Goal: Task Accomplishment & Management: Manage account settings

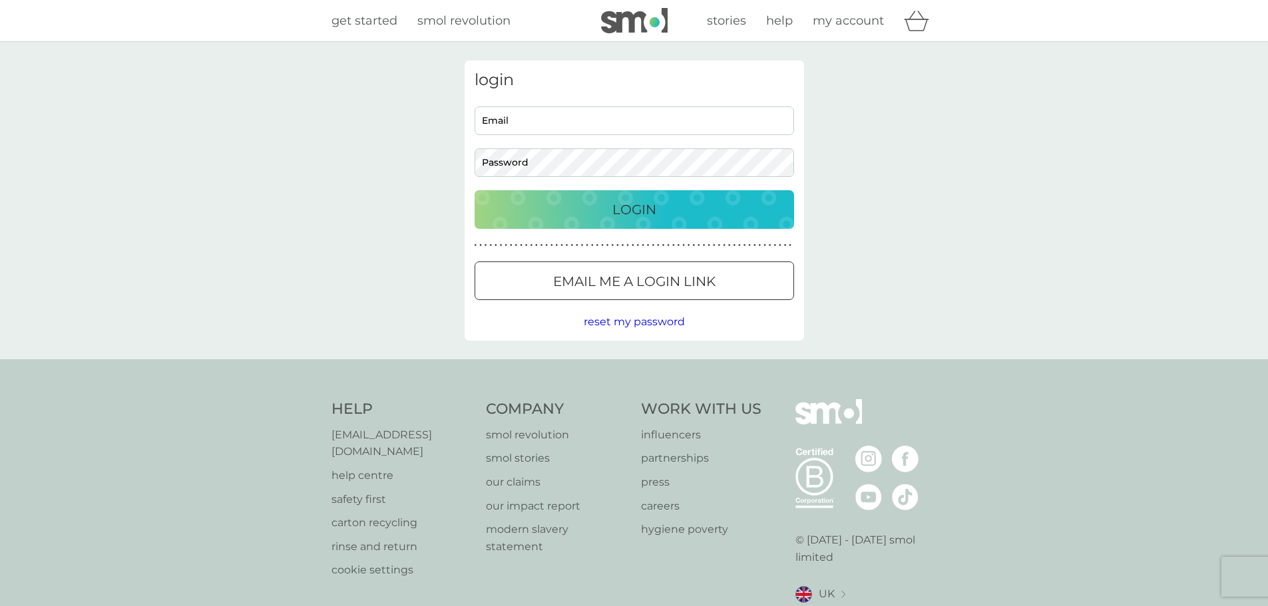
type input "[EMAIL_ADDRESS][DOMAIN_NAME]"
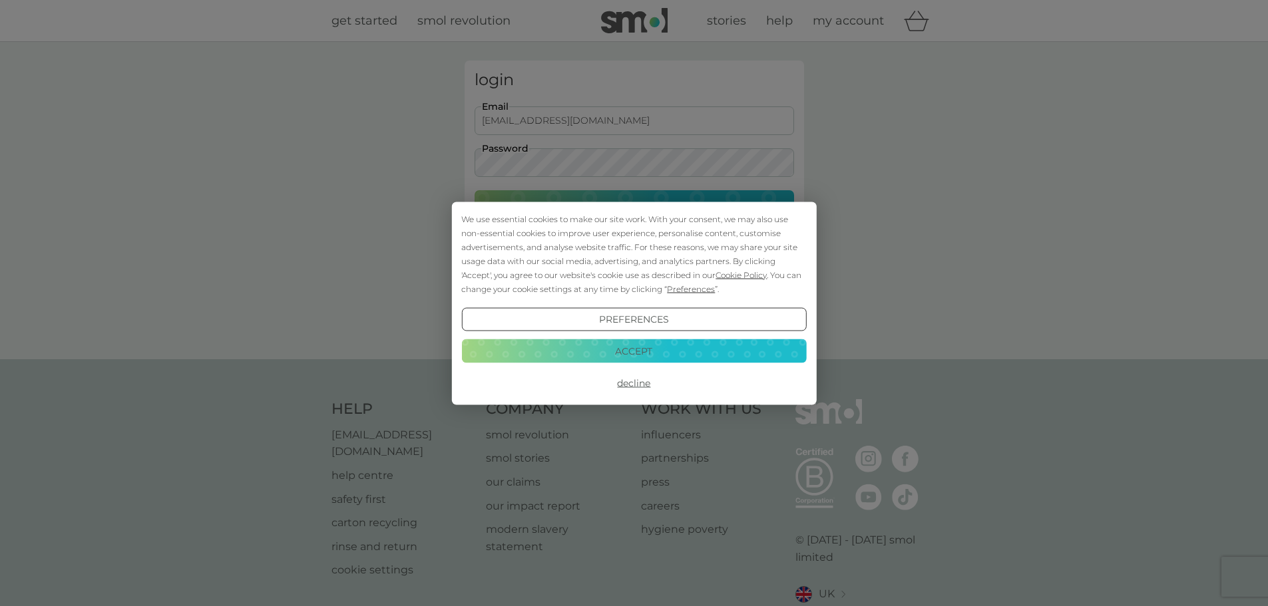
click at [649, 347] on button "Accept" at bounding box center [633, 351] width 345 height 24
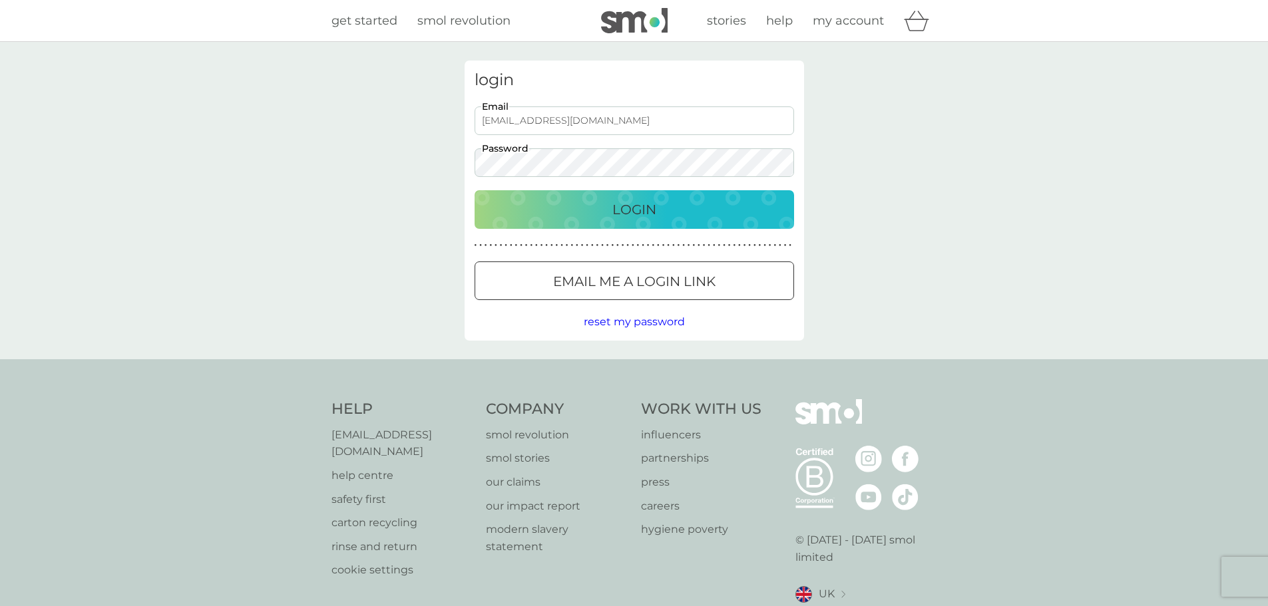
click at [679, 215] on div "Login" at bounding box center [634, 209] width 293 height 21
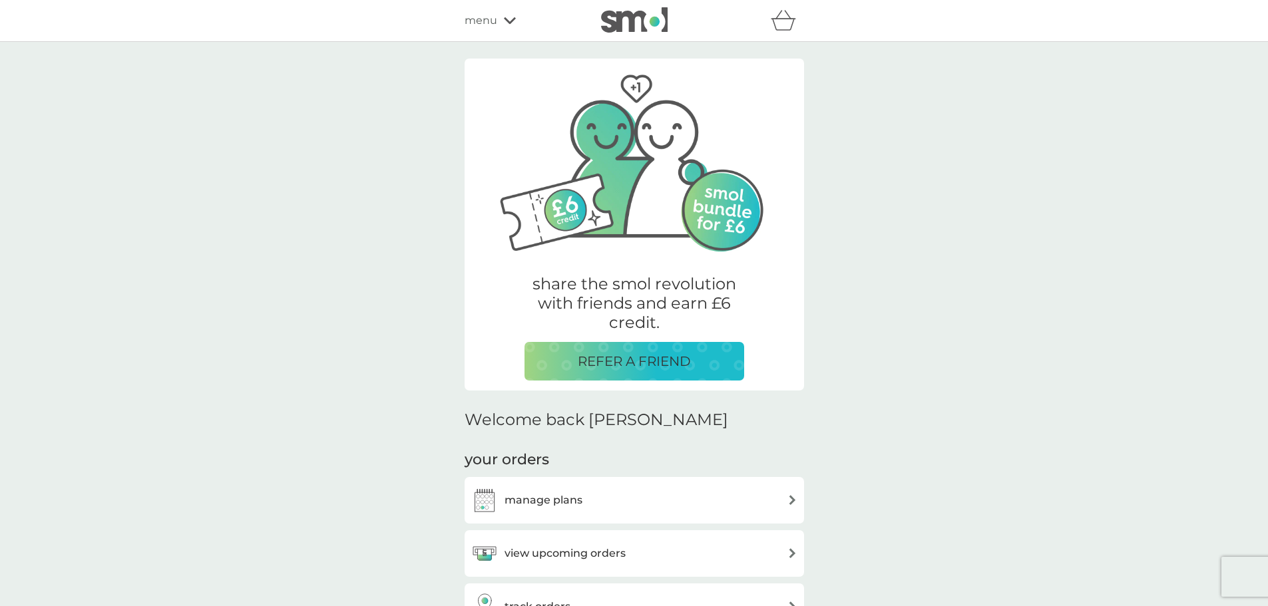
scroll to position [133, 0]
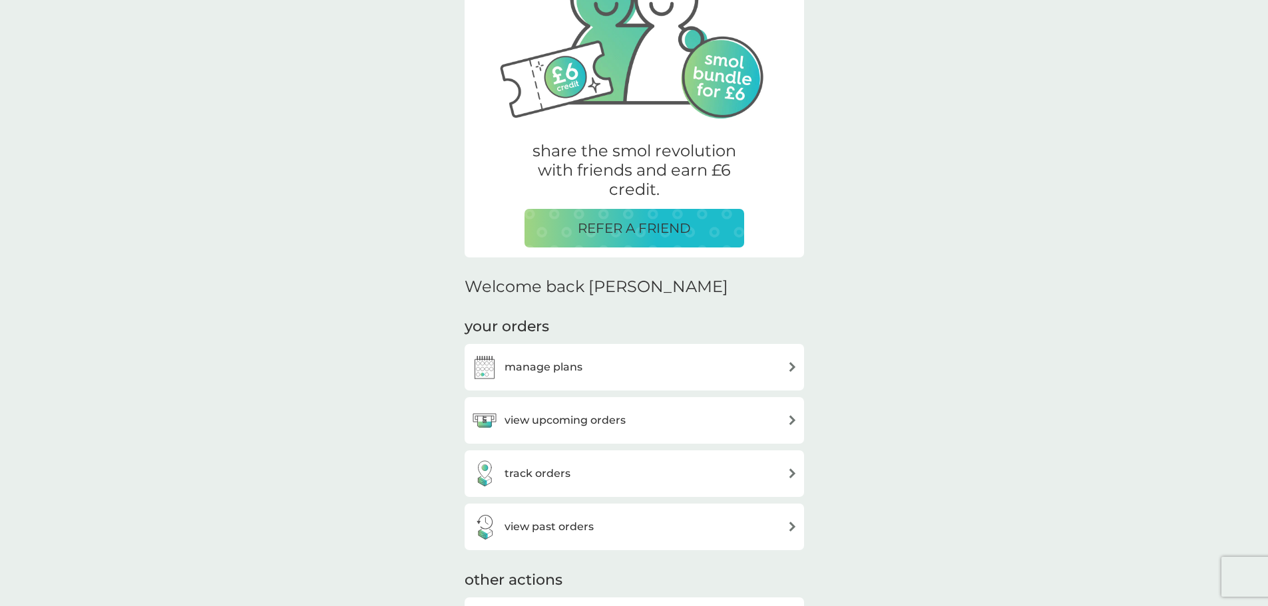
click at [789, 421] on img at bounding box center [792, 420] width 10 height 10
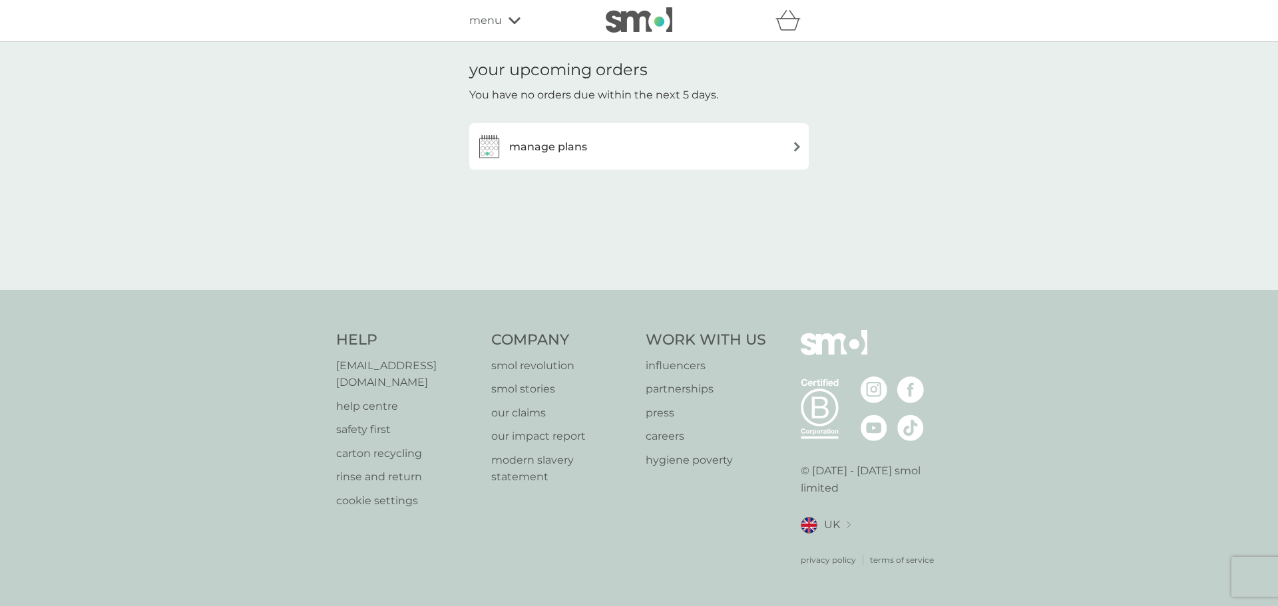
click at [797, 146] on img at bounding box center [797, 147] width 10 height 10
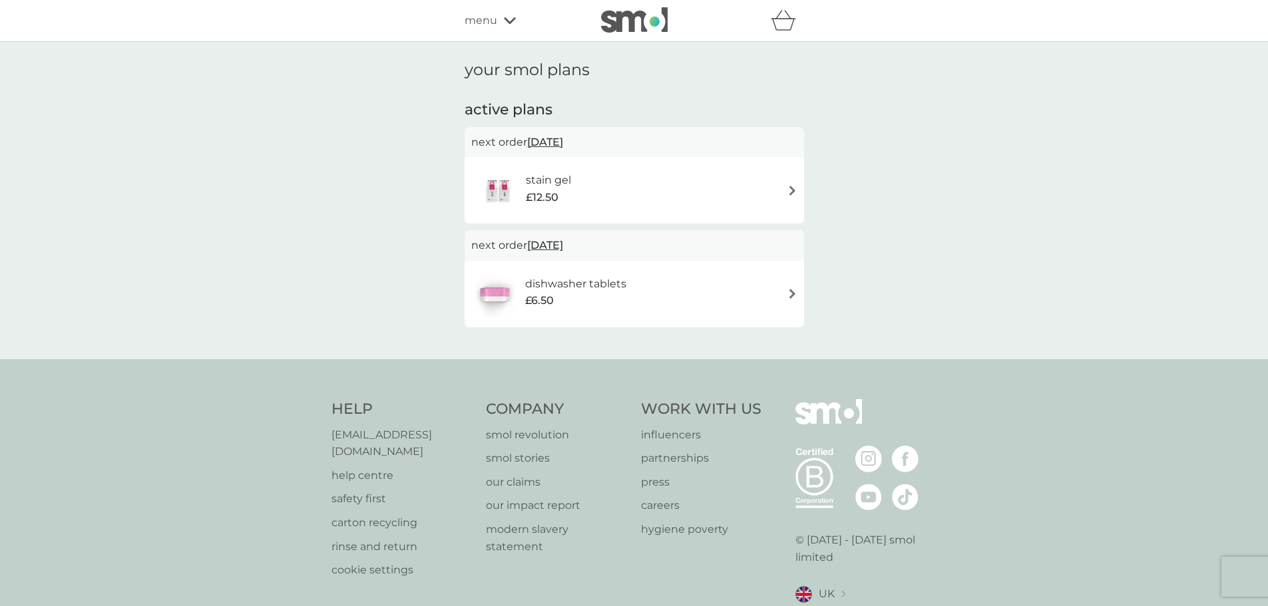
click at [497, 21] on div "menu" at bounding box center [521, 20] width 113 height 17
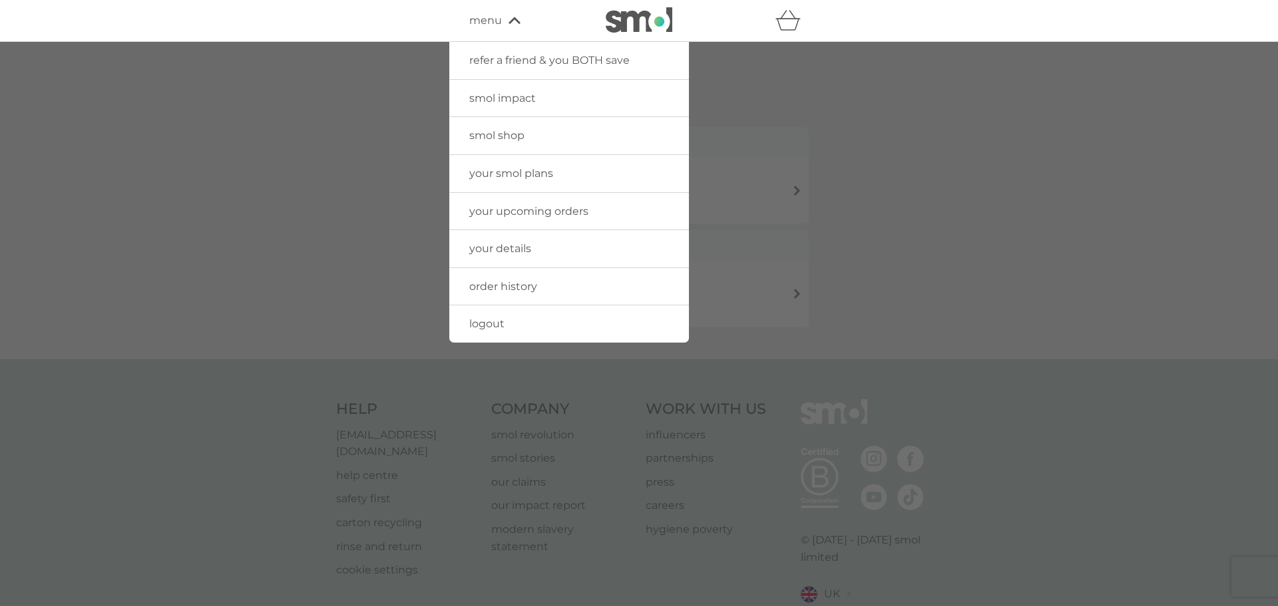
click at [887, 144] on div at bounding box center [639, 345] width 1278 height 606
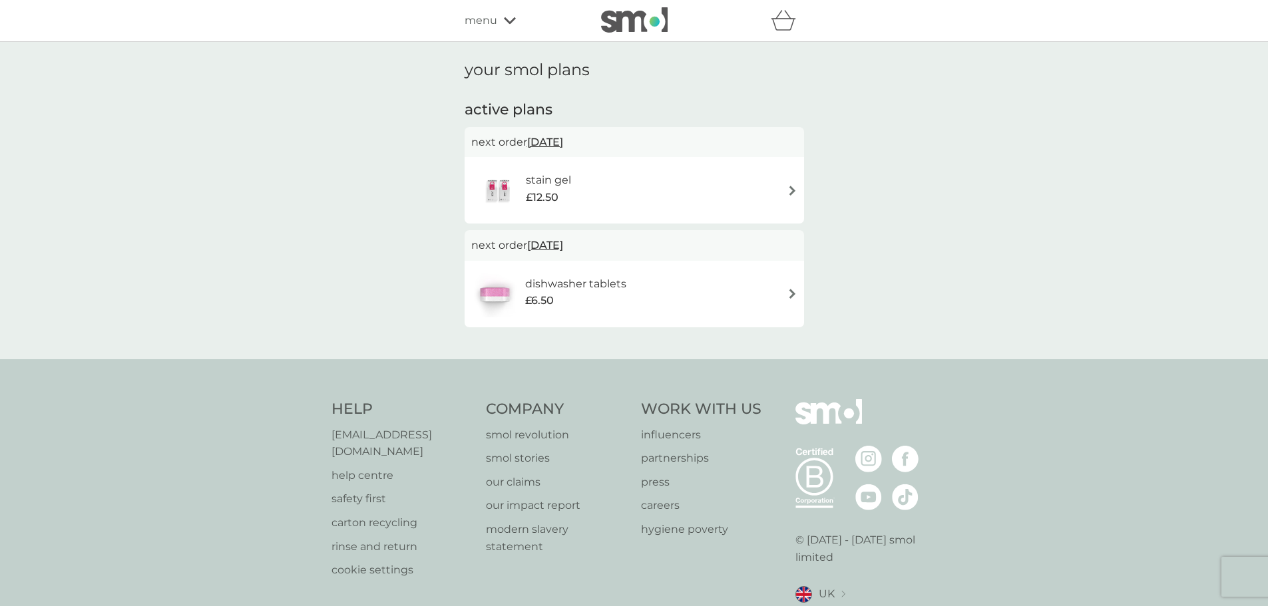
click at [508, 17] on icon at bounding box center [510, 21] width 12 height 8
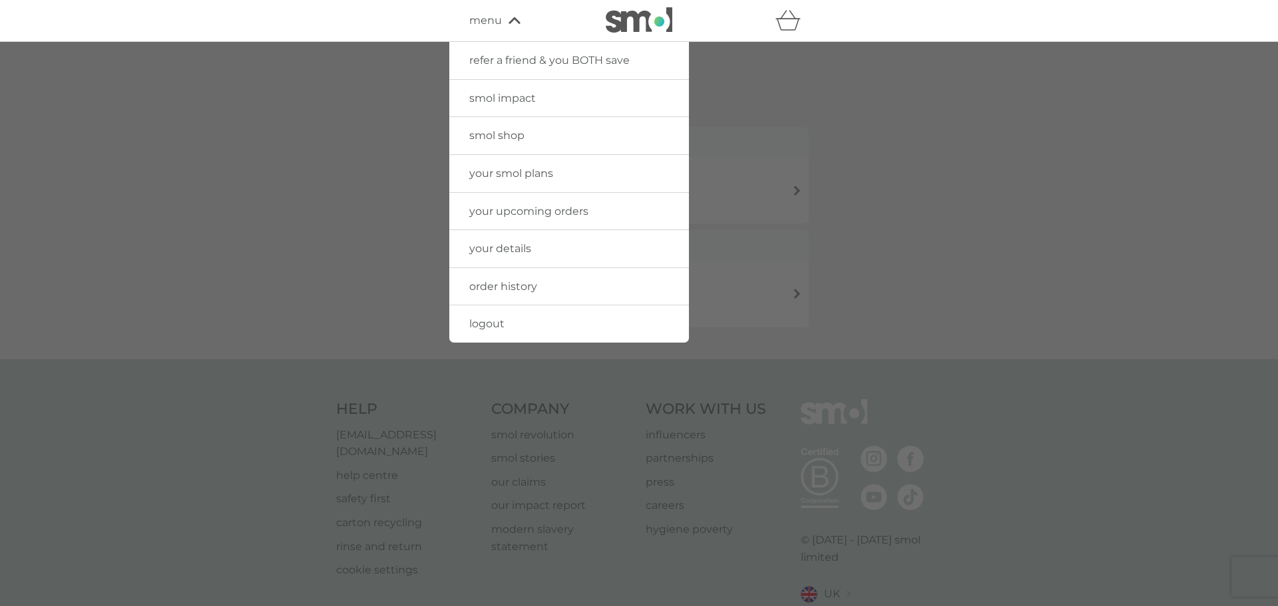
drag, startPoint x: 530, startPoint y: 292, endPoint x: 1065, endPoint y: 305, distance: 535.3
click at [530, 292] on span "order history" at bounding box center [503, 286] width 68 height 13
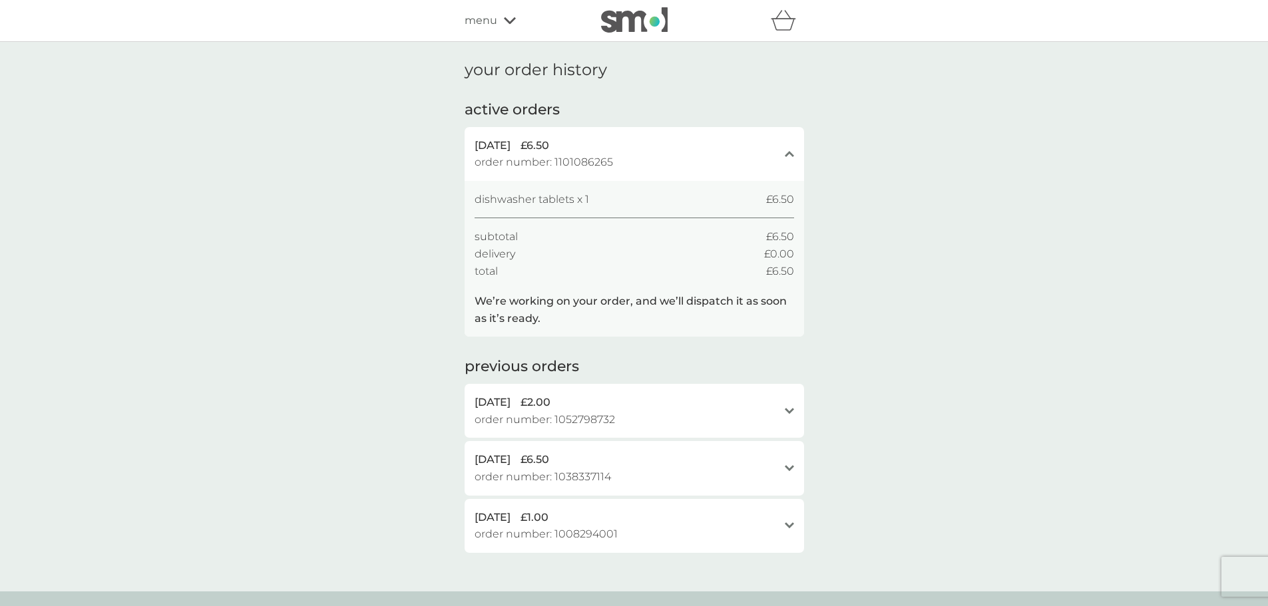
click at [513, 15] on div "menu" at bounding box center [521, 20] width 113 height 17
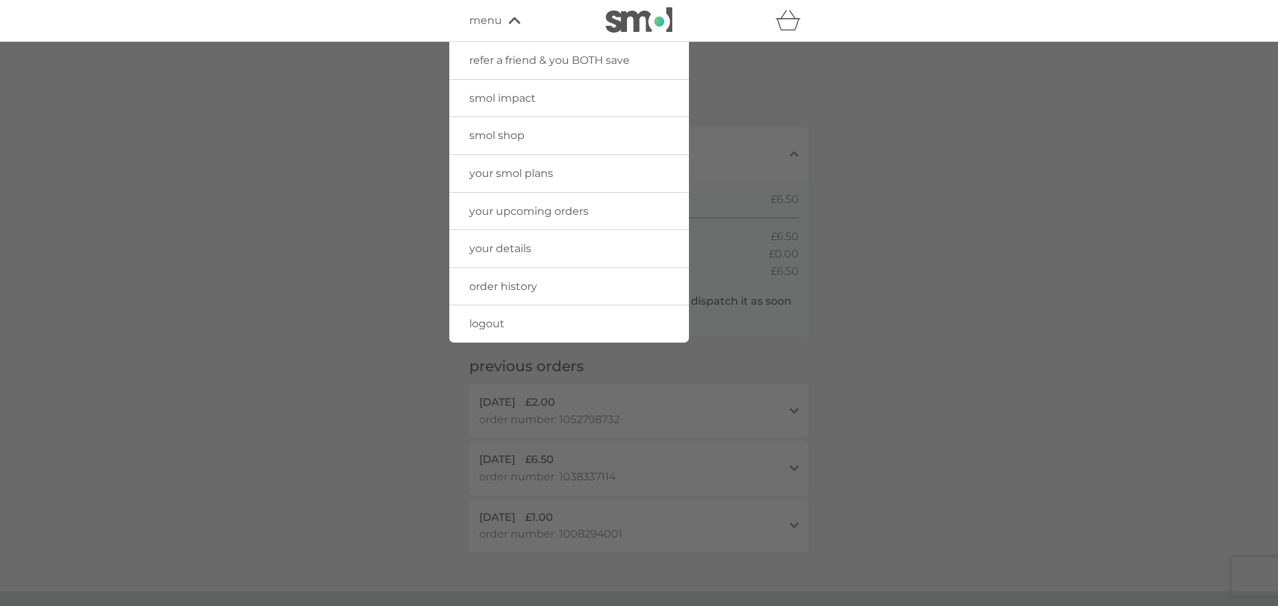
click at [542, 206] on span "your upcoming orders" at bounding box center [528, 211] width 119 height 13
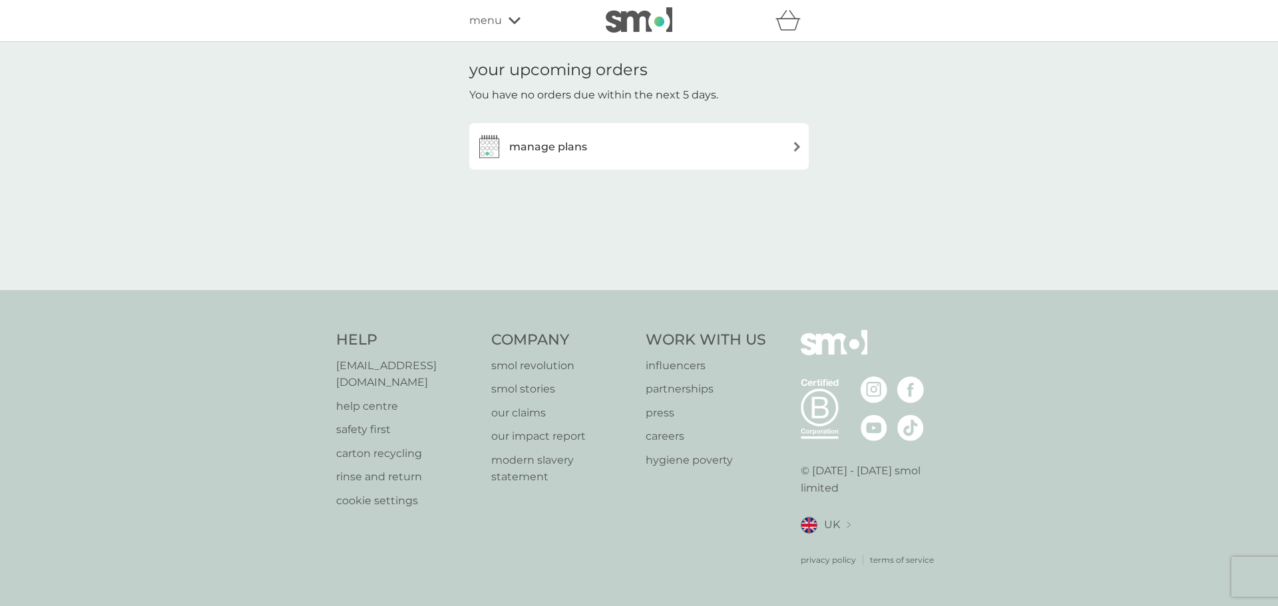
click at [653, 142] on div "manage plans" at bounding box center [639, 146] width 326 height 27
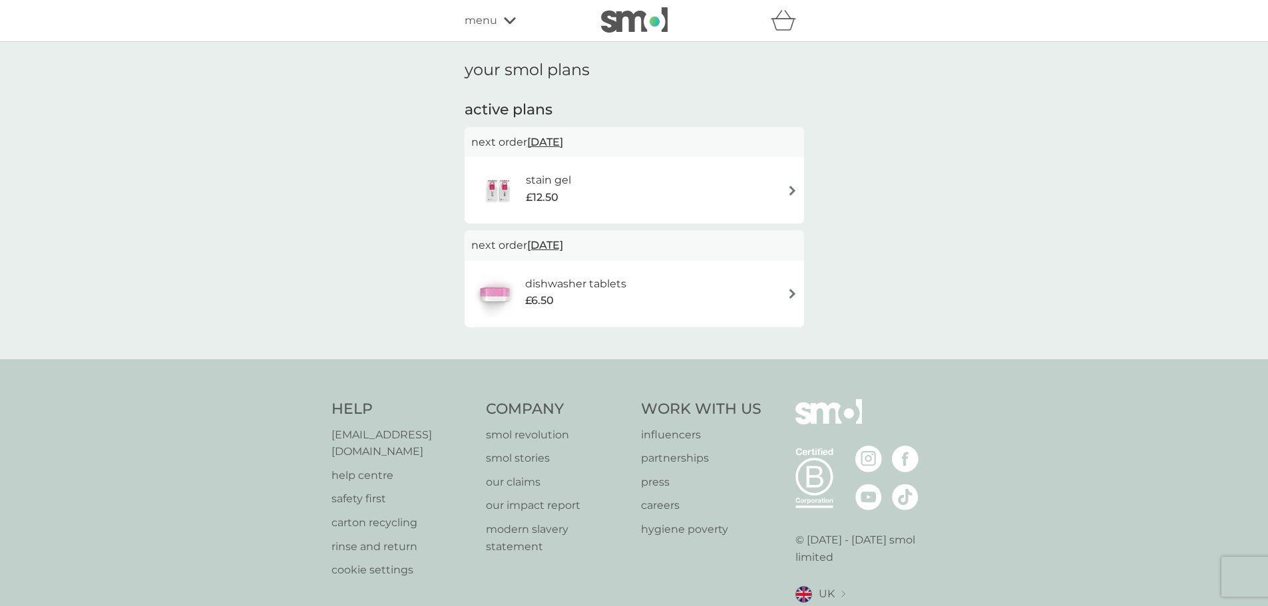
click at [562, 246] on span "17 Nov 2025" at bounding box center [545, 245] width 36 height 26
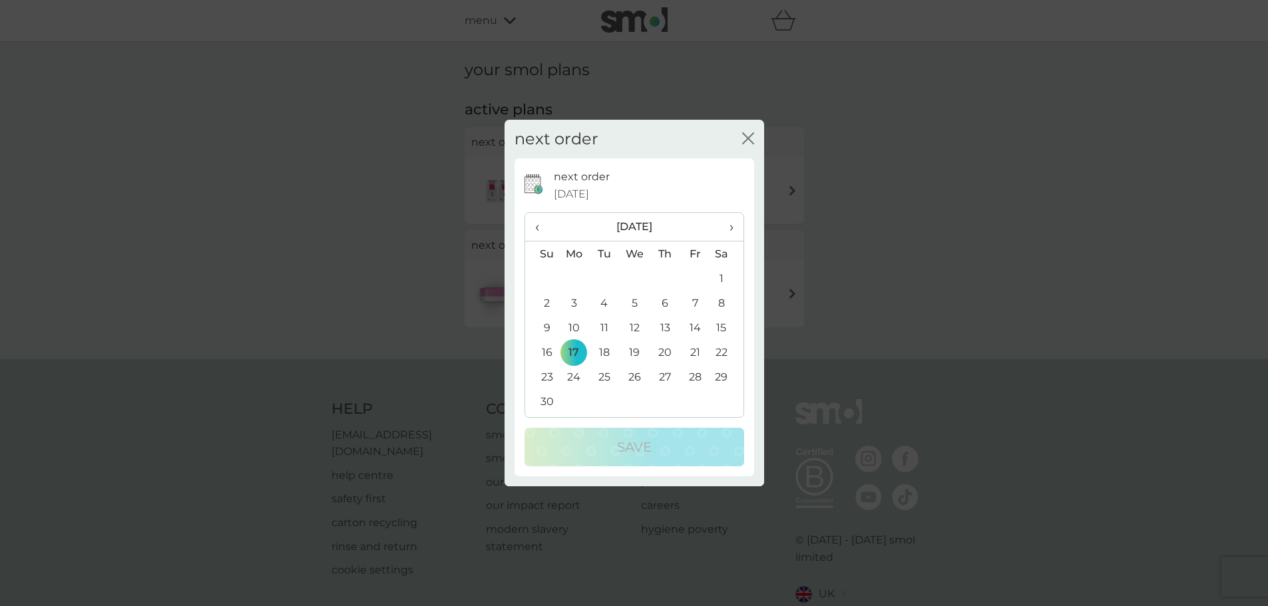
click at [736, 225] on th "›" at bounding box center [726, 227] width 33 height 29
click at [574, 306] on td "5" at bounding box center [574, 303] width 31 height 25
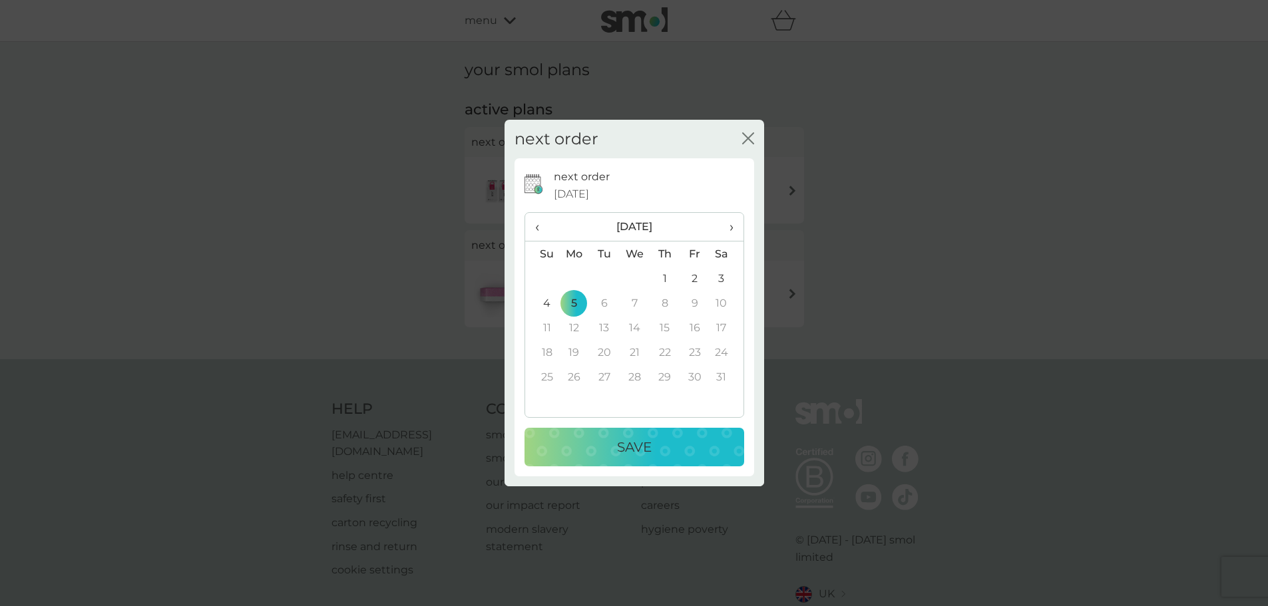
click at [649, 441] on p "Save" at bounding box center [634, 447] width 35 height 21
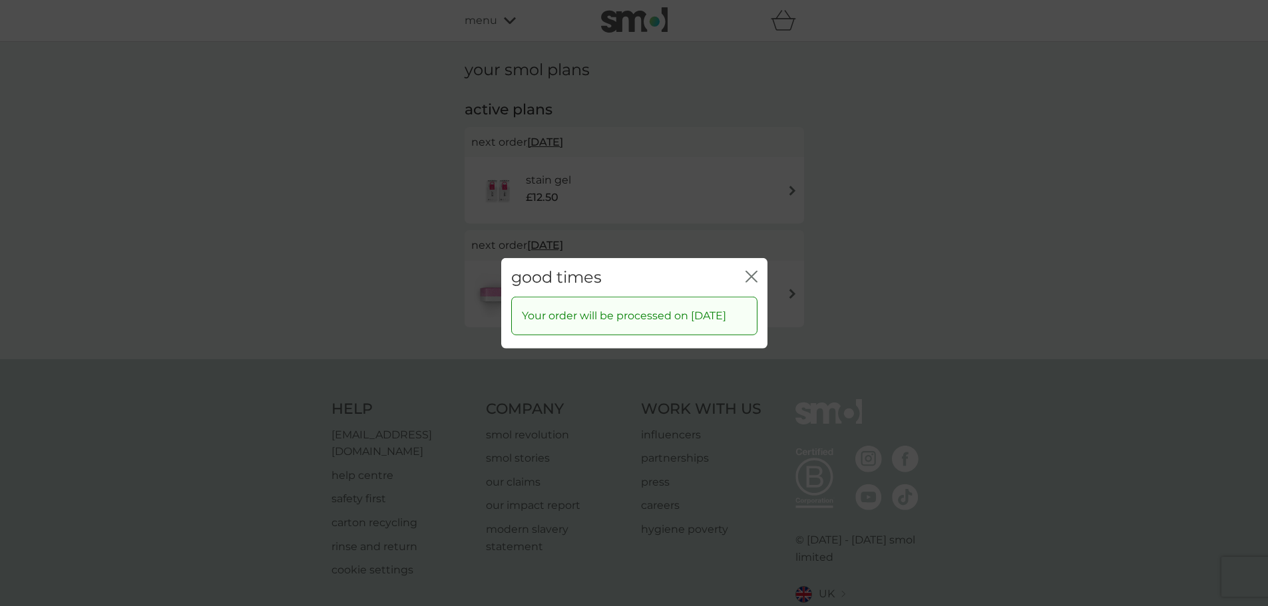
click at [751, 270] on icon "close" at bounding box center [751, 276] width 12 height 12
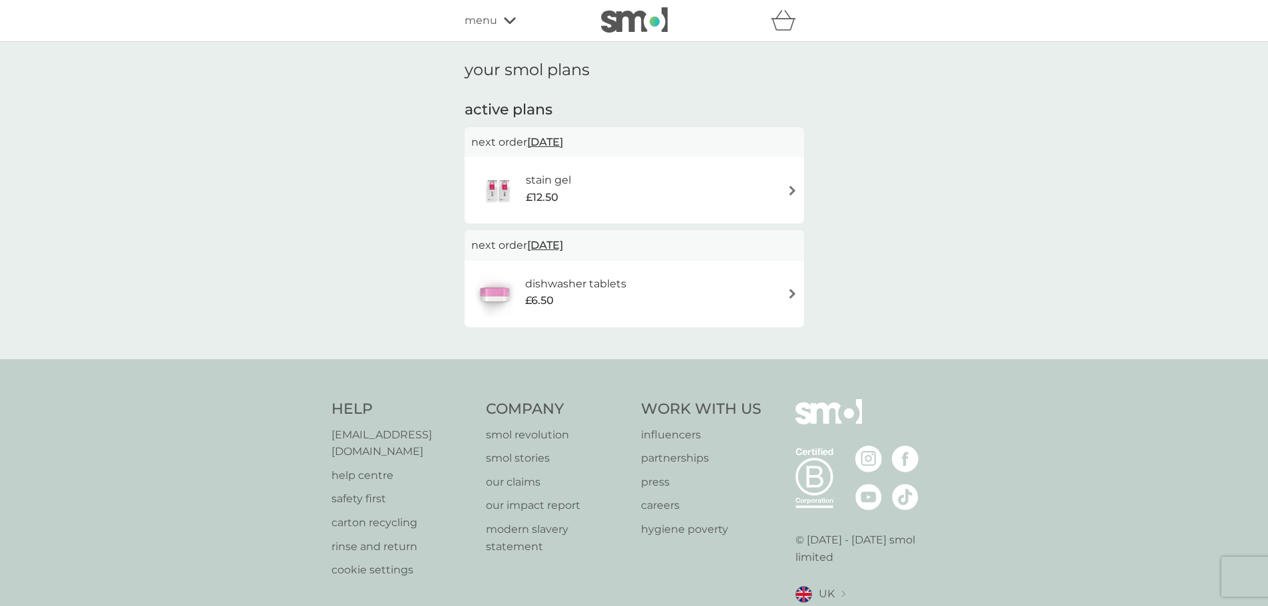
click at [558, 141] on span "14 Oct 2025" at bounding box center [545, 142] width 36 height 26
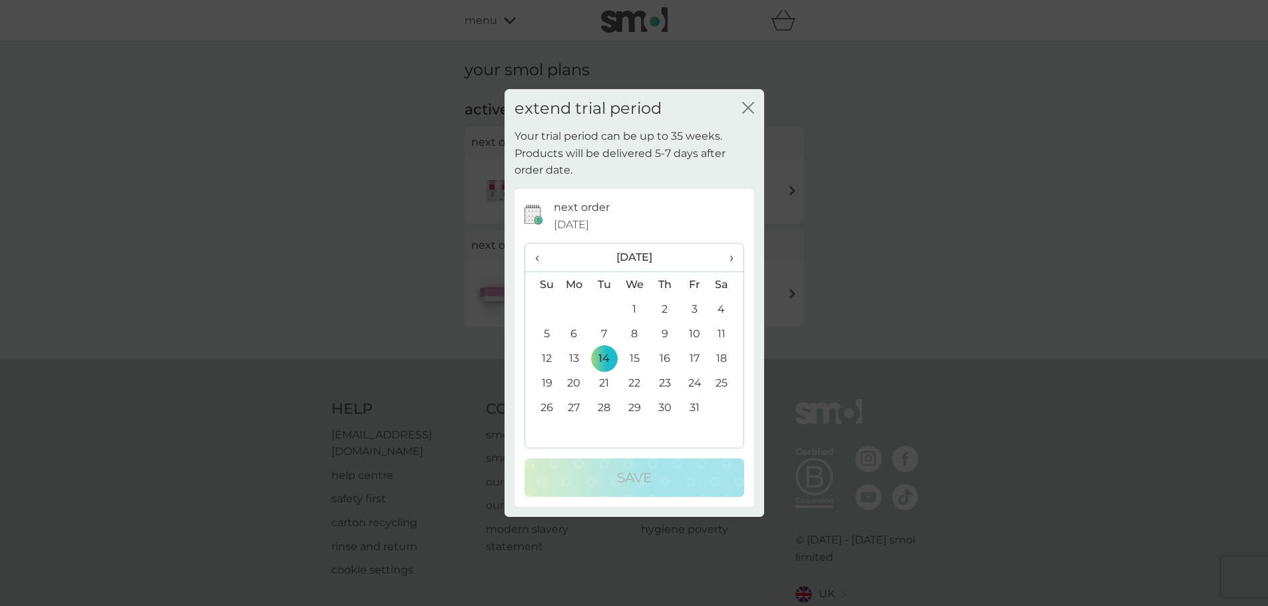
click at [733, 258] on span "›" at bounding box center [726, 258] width 13 height 28
click at [570, 378] on td "22" at bounding box center [574, 383] width 31 height 25
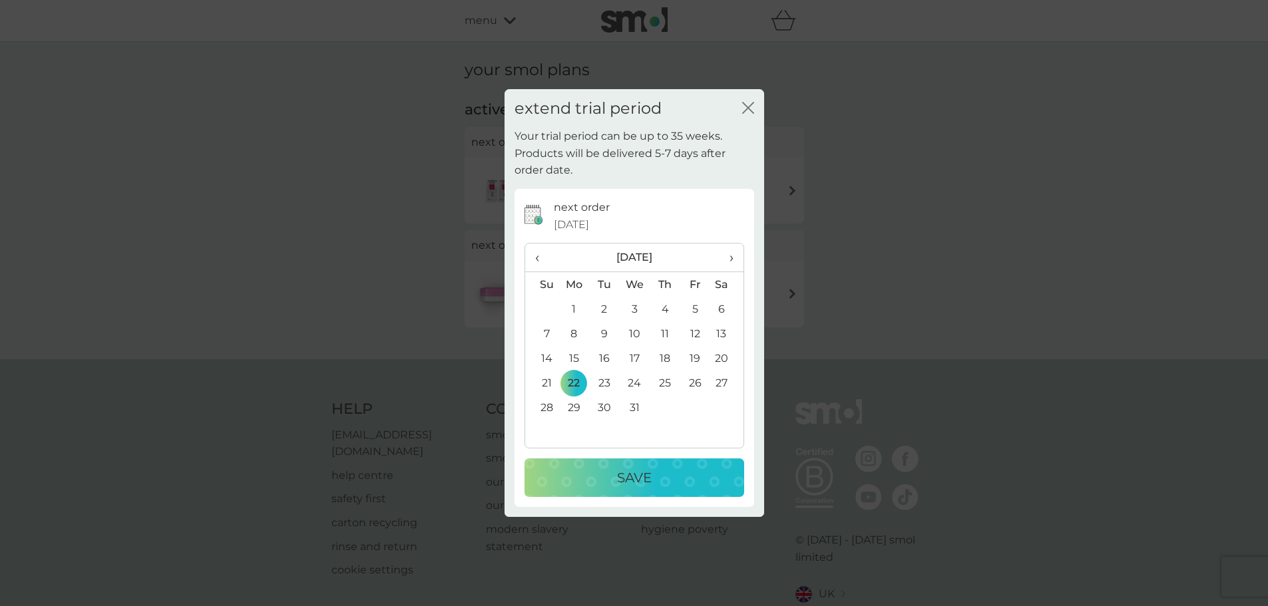
click at [667, 479] on div "Save" at bounding box center [634, 477] width 193 height 21
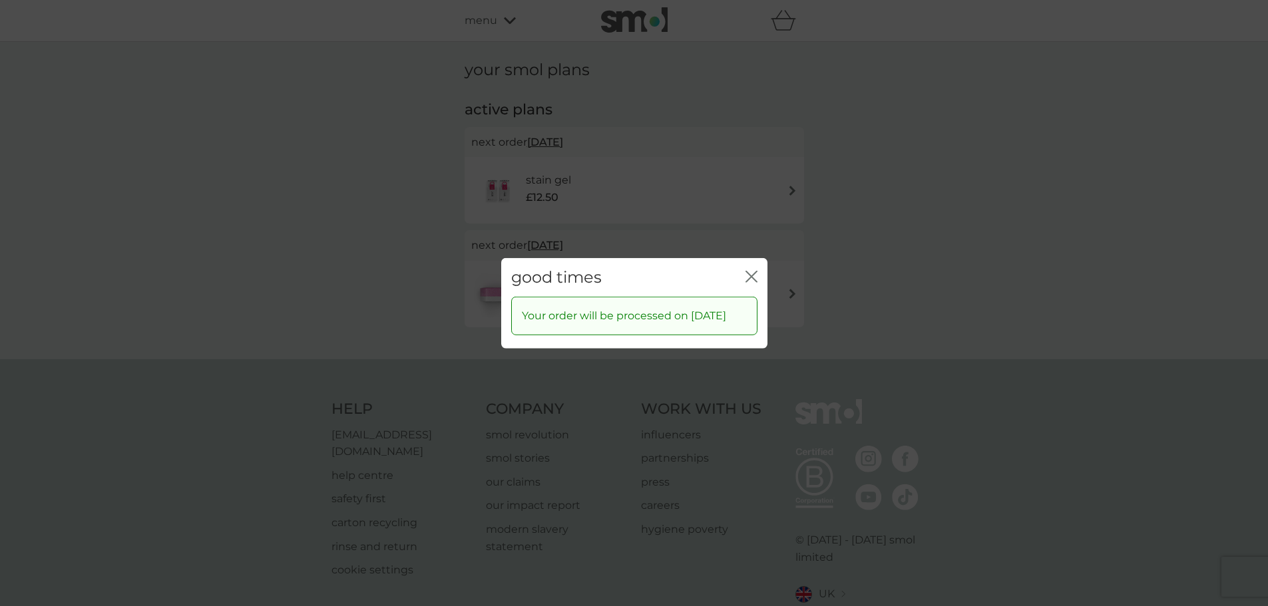
click at [753, 271] on icon "close" at bounding box center [753, 276] width 5 height 11
